Goal: Information Seeking & Learning: Check status

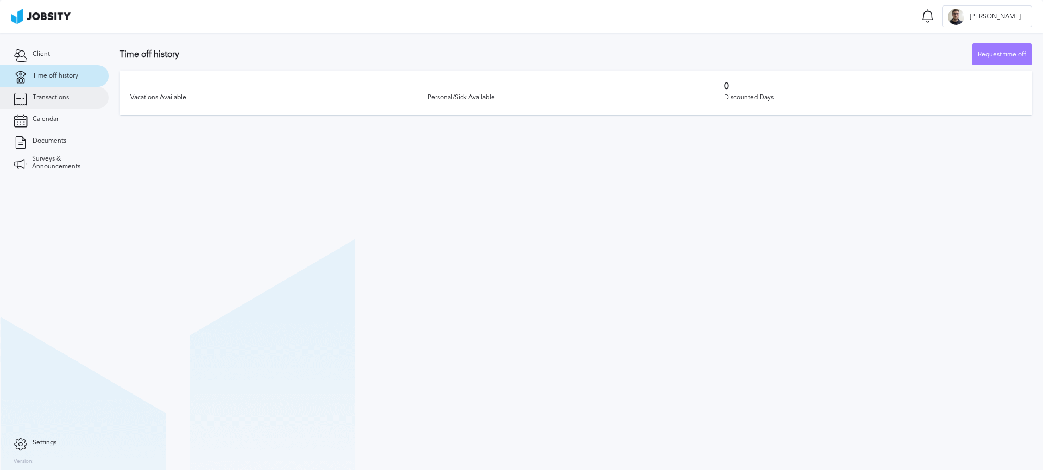
click at [62, 102] on link "Transactions" at bounding box center [54, 98] width 109 height 22
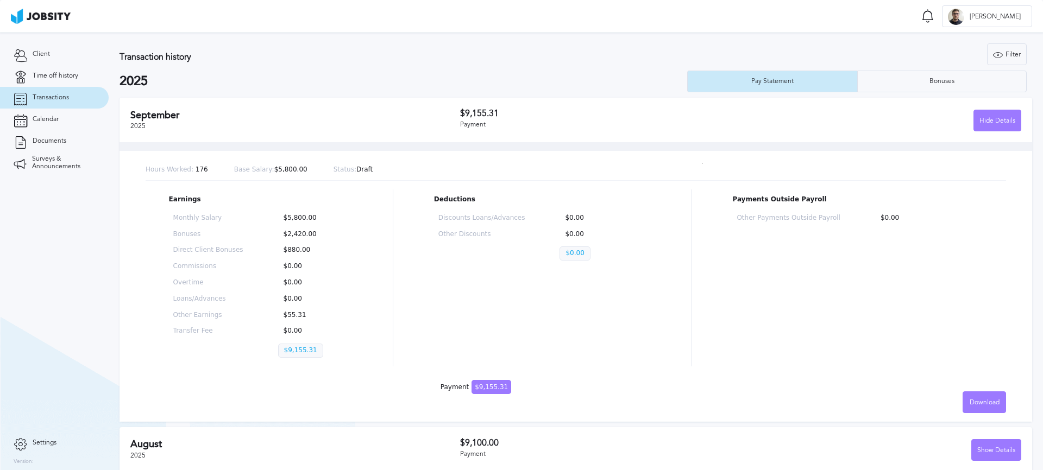
click at [447, 60] on h3 "Transaction history" at bounding box center [367, 57] width 496 height 10
click at [404, 162] on div "Hours Worked: 176 Base Salary: $5,800.00 Status: Draft" at bounding box center [576, 170] width 860 height 21
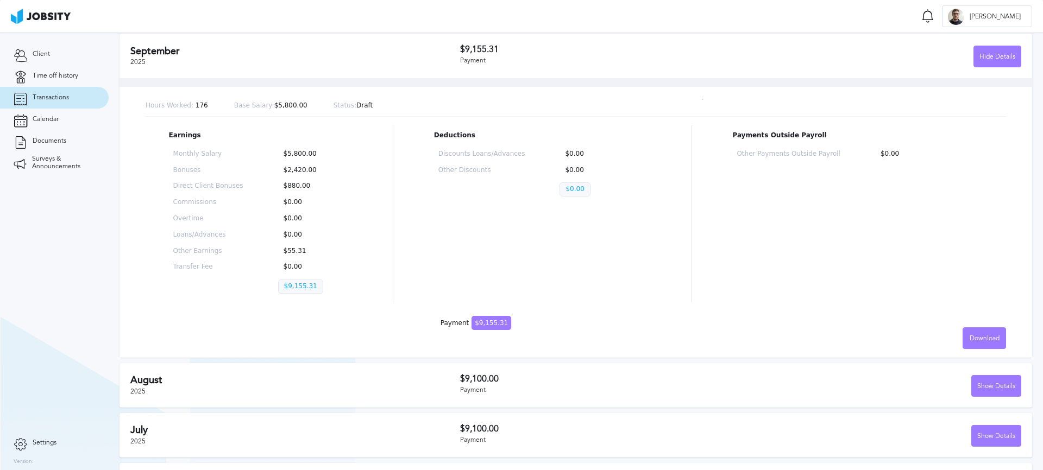
scroll to position [67, 0]
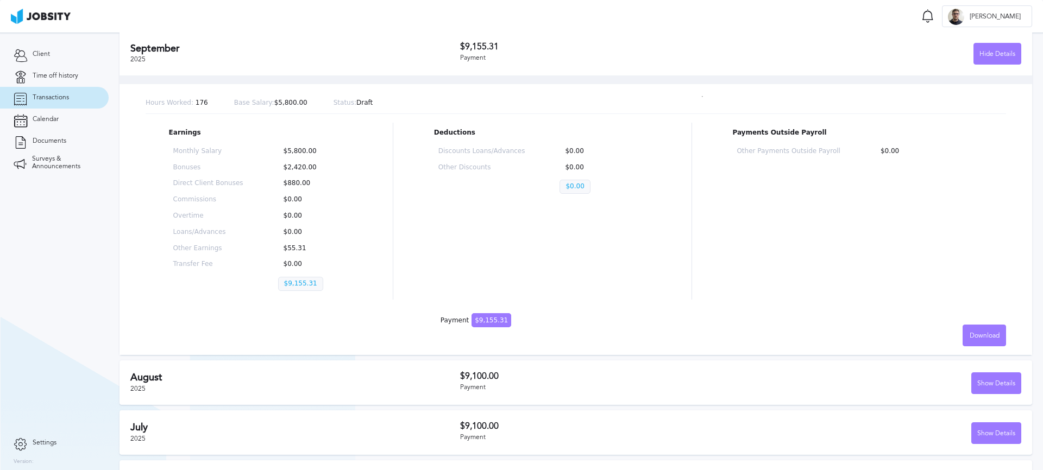
click at [502, 379] on h3 "$9,100.00" at bounding box center [600, 376] width 281 height 10
click at [978, 381] on div "Show Details" at bounding box center [996, 384] width 49 height 22
click at [978, 381] on div "Hide Details" at bounding box center [997, 384] width 47 height 22
click at [552, 44] on h3 "$9,155.31" at bounding box center [600, 47] width 281 height 10
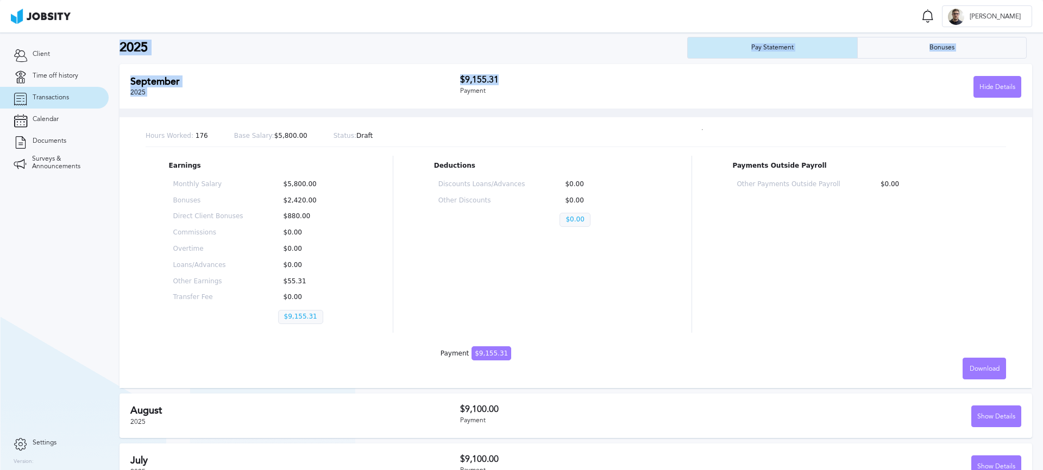
scroll to position [0, 0]
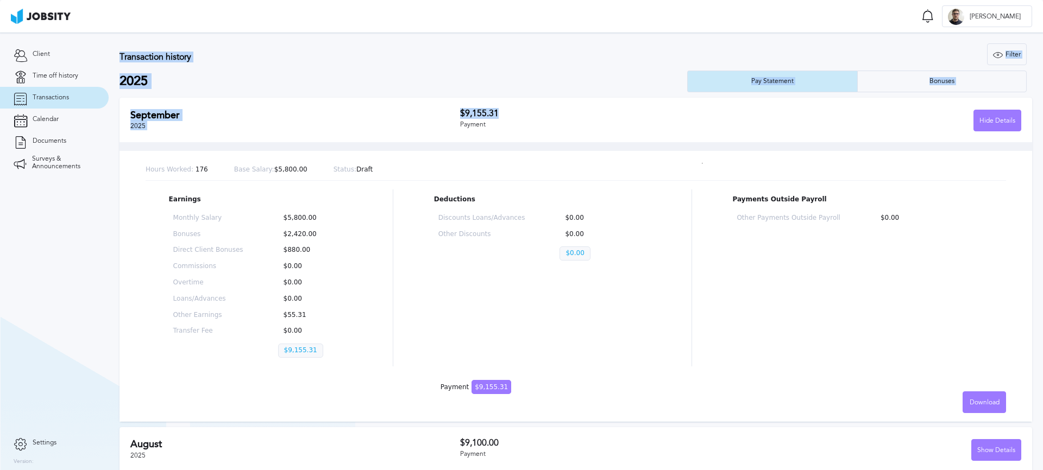
drag, startPoint x: 520, startPoint y: 44, endPoint x: 459, endPoint y: 65, distance: 64.2
click at [462, 39] on section "Transaction history Filter Years 2025 2024 2023 2022 2025 Pay Statement Bonuses…" at bounding box center [576, 430] width 934 height 795
click at [474, 120] on div "$9,155.31 Payment" at bounding box center [600, 120] width 281 height 23
drag, startPoint x: 451, startPoint y: 116, endPoint x: 506, endPoint y: 116, distance: 54.9
click at [506, 116] on div "[DATE] $9,155.31 Payment Hide Details" at bounding box center [575, 120] width 912 height 45
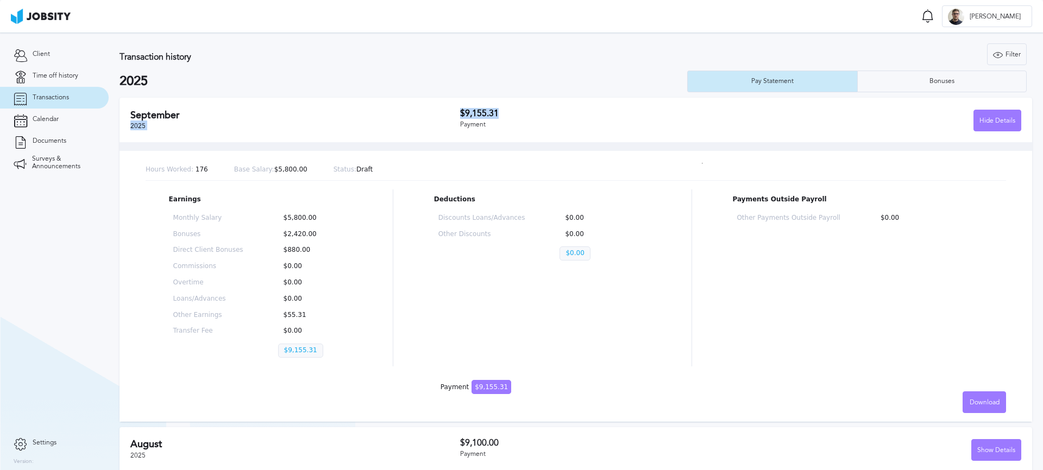
click at [510, 116] on h3 "$9,155.31" at bounding box center [600, 114] width 281 height 10
drag, startPoint x: 508, startPoint y: 115, endPoint x: 443, endPoint y: 111, distance: 65.2
click at [443, 111] on div "[DATE] $9,155.31 Payment Hide Details" at bounding box center [575, 120] width 912 height 45
click at [443, 111] on h2 "September" at bounding box center [295, 115] width 330 height 11
drag, startPoint x: 449, startPoint y: 112, endPoint x: 509, endPoint y: 115, distance: 60.9
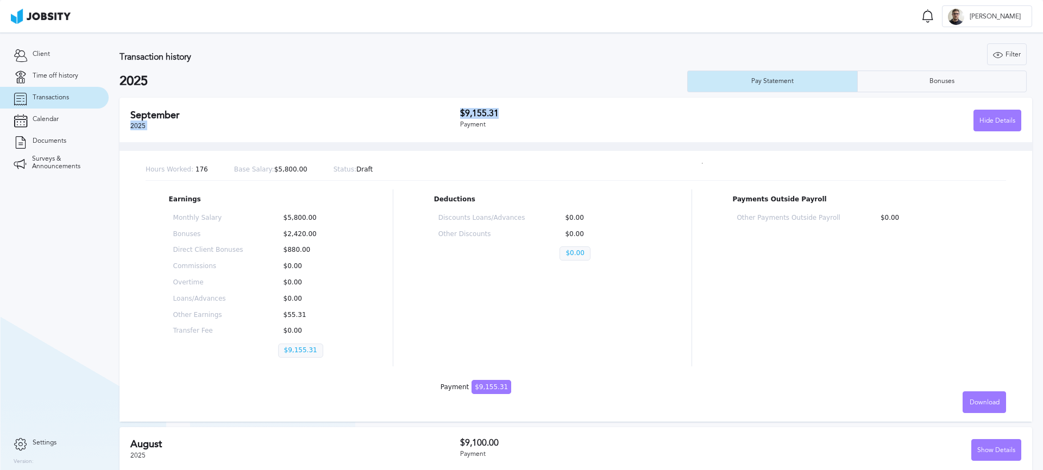
click at [509, 115] on div "[DATE] $9,155.31 Payment Hide Details" at bounding box center [575, 120] width 912 height 45
click at [509, 115] on h3 "$9,155.31" at bounding box center [600, 114] width 281 height 10
drag, startPoint x: 502, startPoint y: 119, endPoint x: 482, endPoint y: 109, distance: 22.1
click at [501, 120] on div "$9,155.31 Payment" at bounding box center [600, 120] width 281 height 23
